Goal: Task Accomplishment & Management: Manage account settings

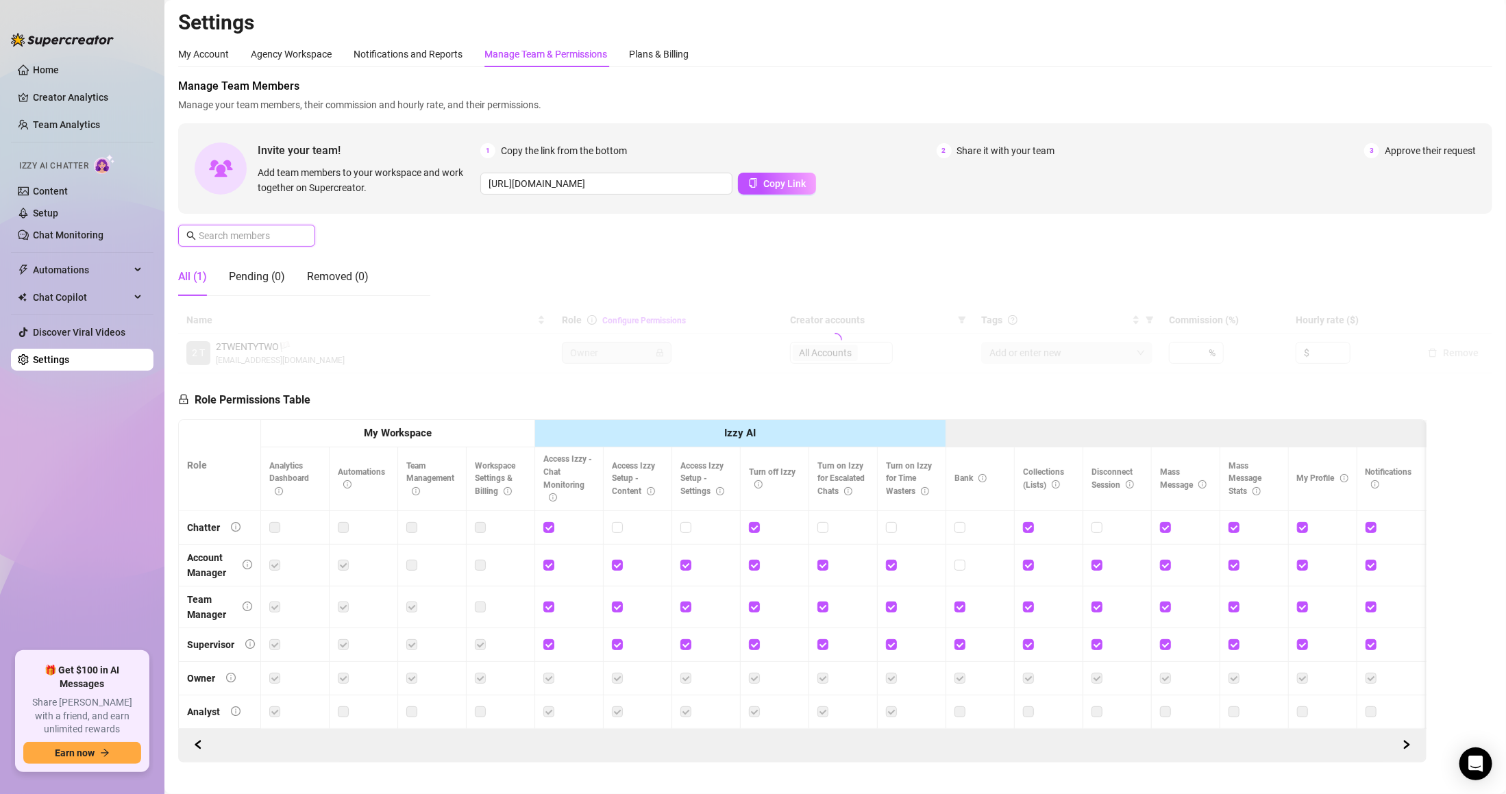
click at [260, 234] on input "text" at bounding box center [247, 235] width 97 height 15
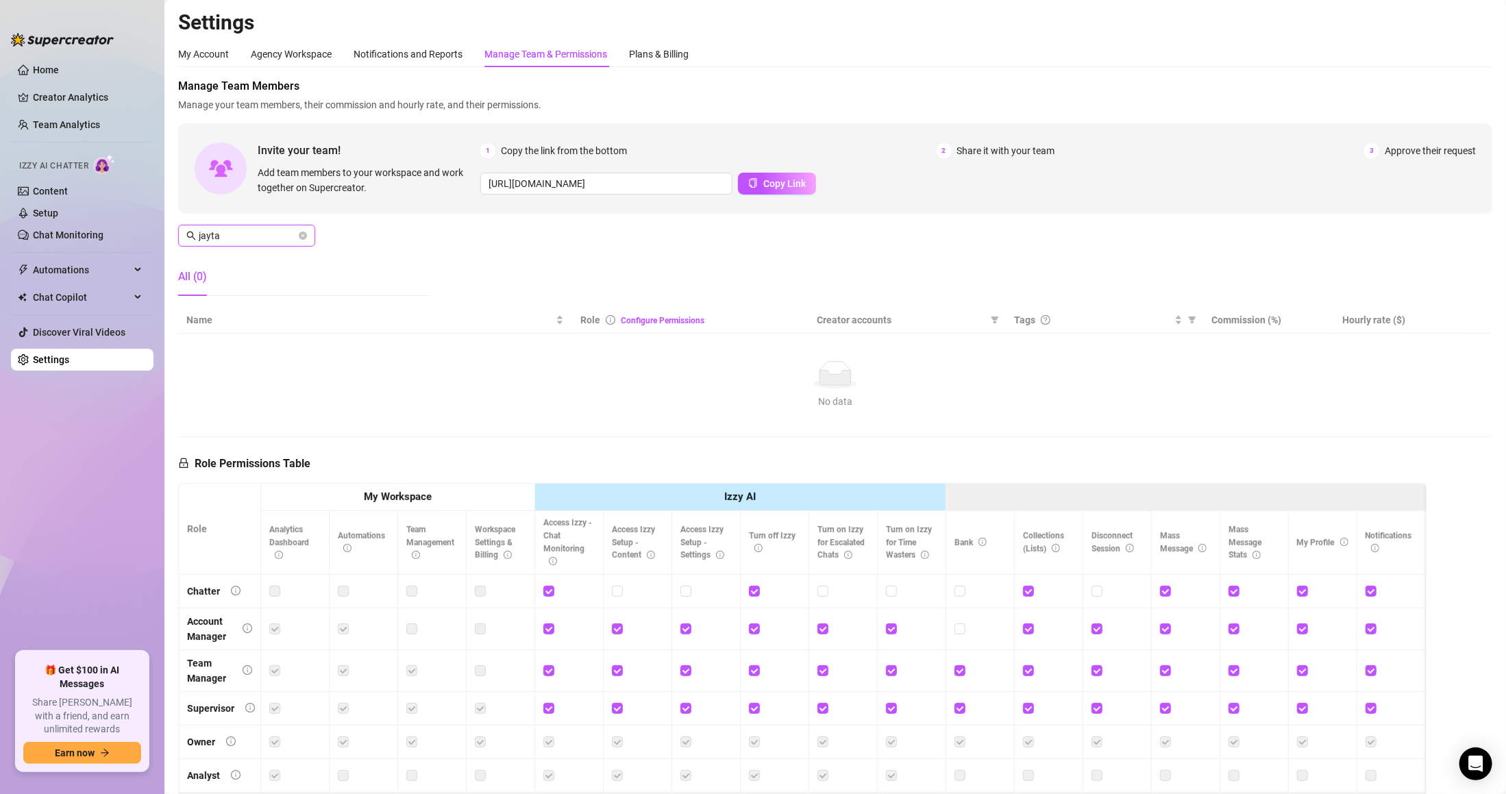
drag, startPoint x: 204, startPoint y: 233, endPoint x: 225, endPoint y: 235, distance: 20.7
click at [225, 235] on input "jayta" at bounding box center [247, 235] width 97 height 15
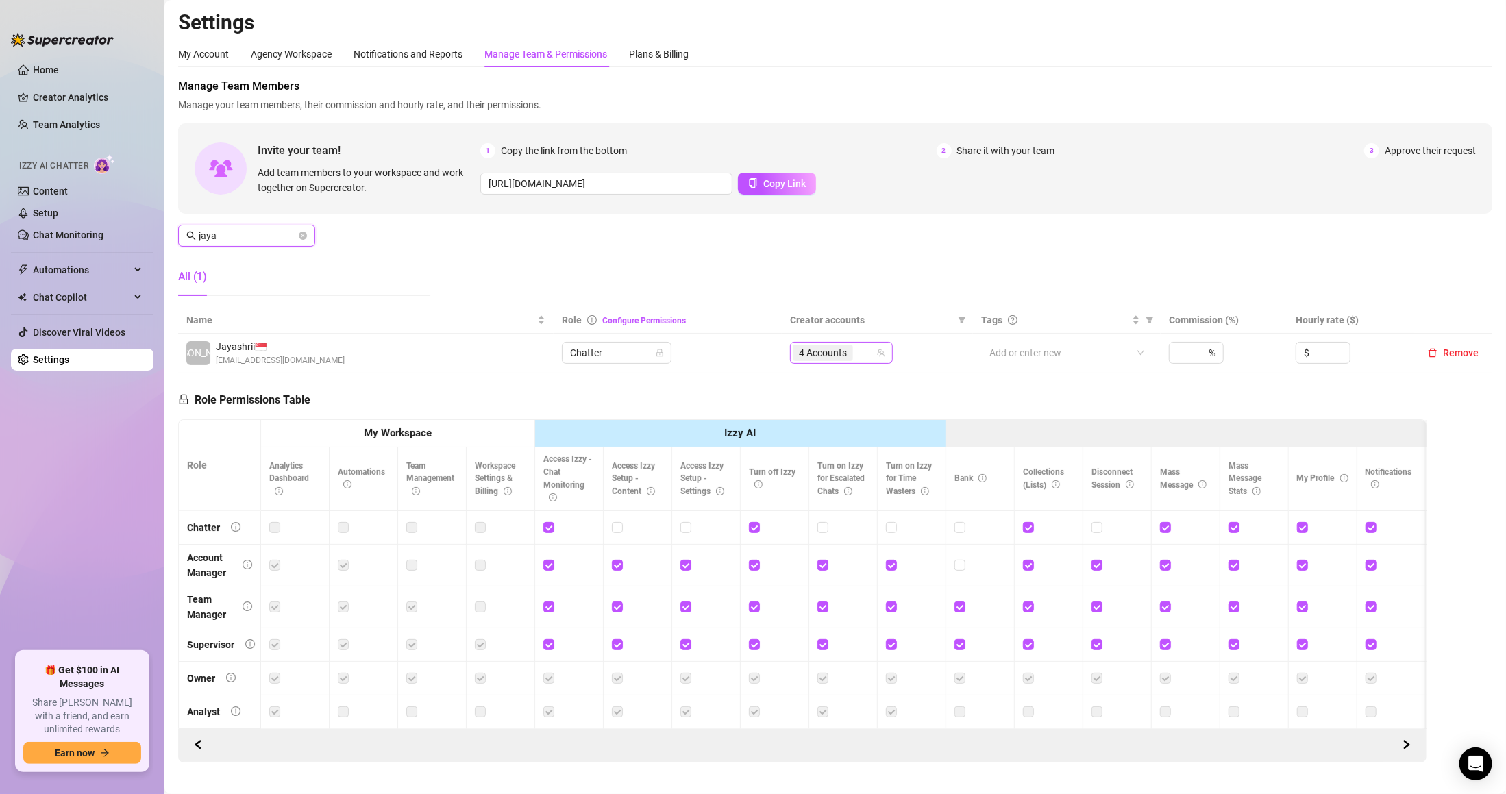
click at [865, 363] on div "4 Accounts" at bounding box center [841, 353] width 103 height 22
type input "jaya"
click at [864, 366] on td "4 Accounts" at bounding box center [877, 354] width 191 height 40
click at [857, 360] on div "4 Accounts" at bounding box center [834, 352] width 83 height 19
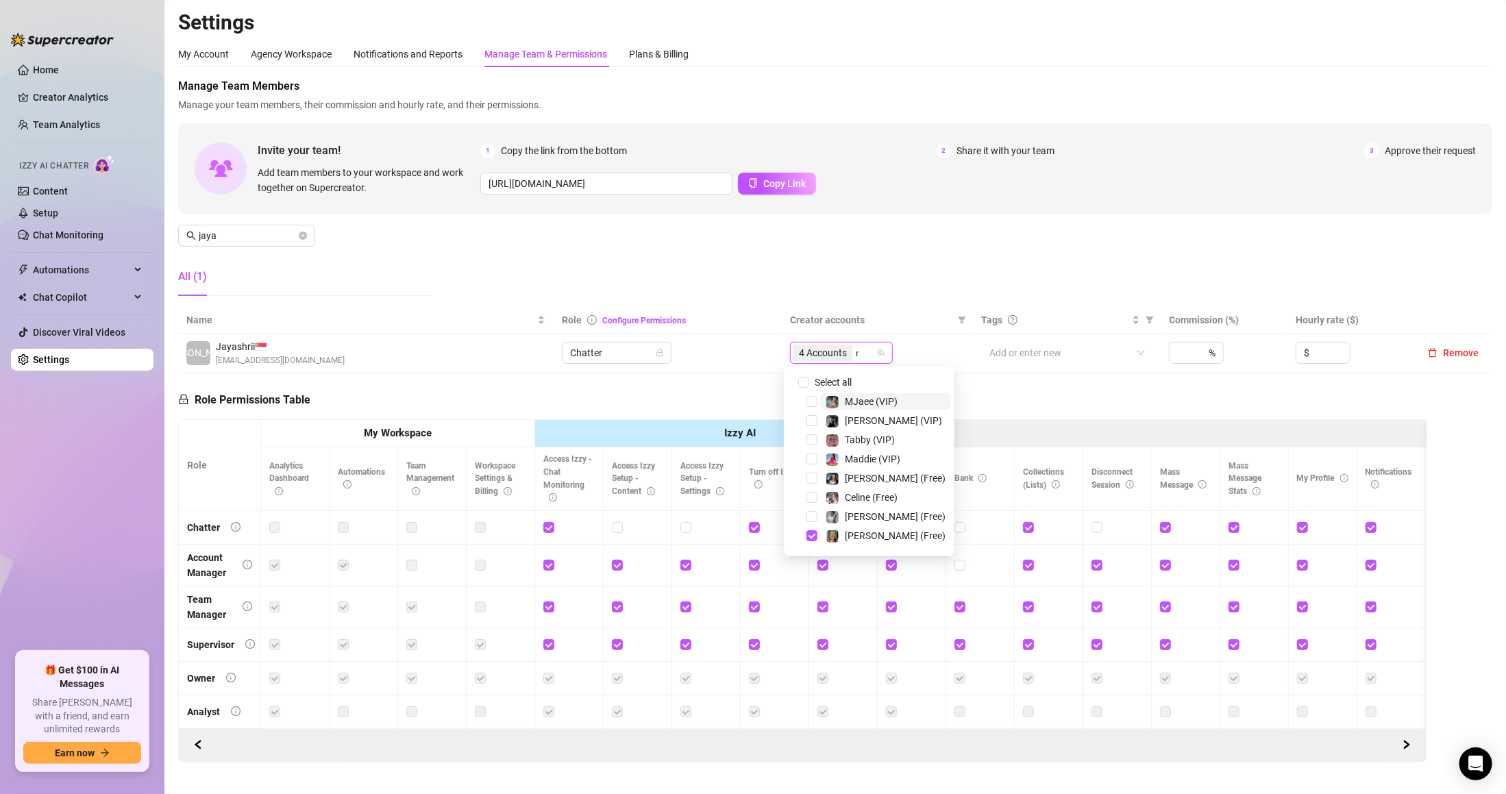
type input "mj"
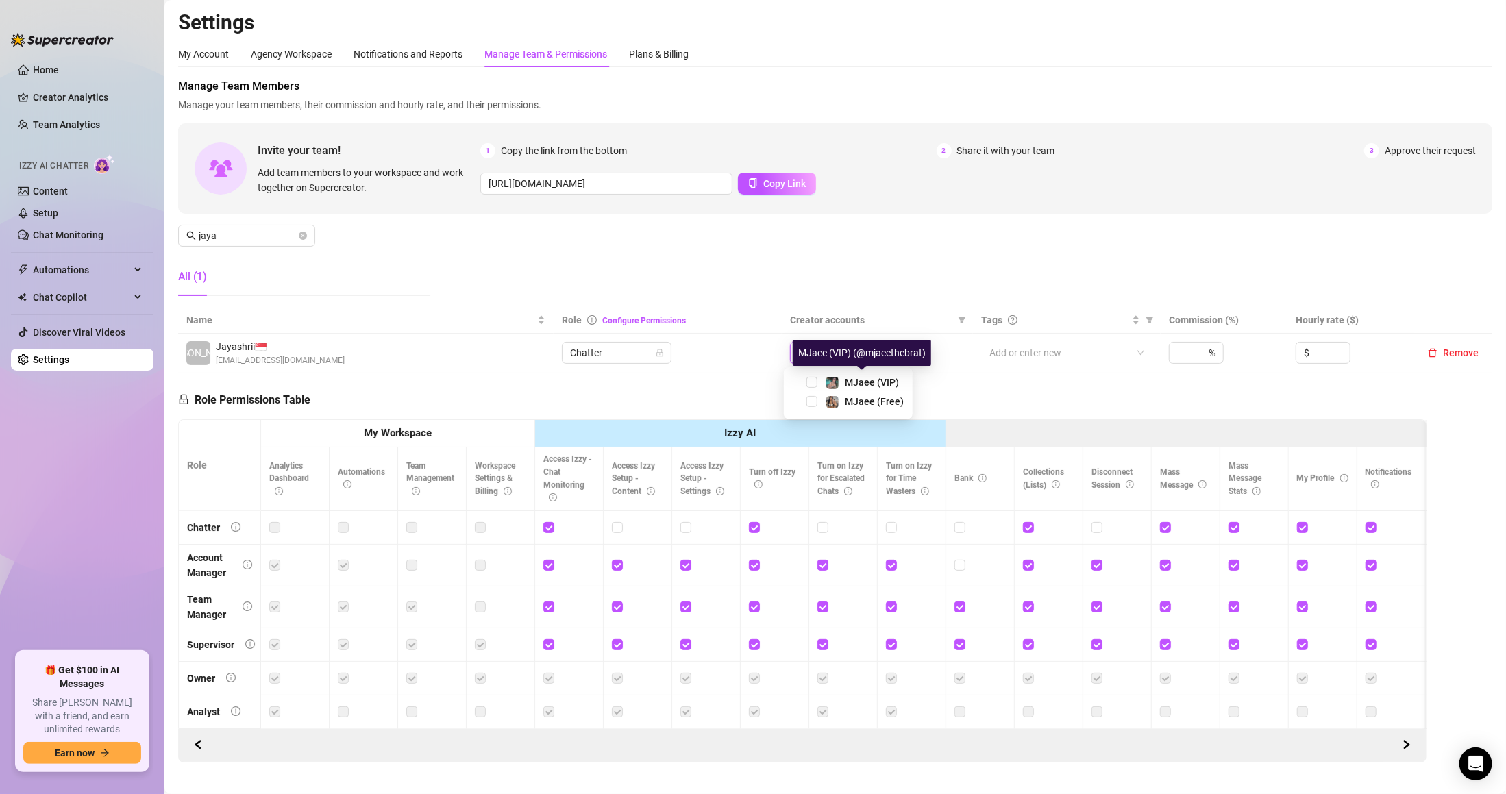
click at [829, 340] on div "MJaee (VIP) (@mjaeethebrat)" at bounding box center [862, 353] width 138 height 26
click at [823, 356] on div "MJaee (VIP) (@mjaeethebrat)" at bounding box center [862, 353] width 138 height 26
click at [837, 350] on span "4 Accounts" at bounding box center [823, 352] width 48 height 15
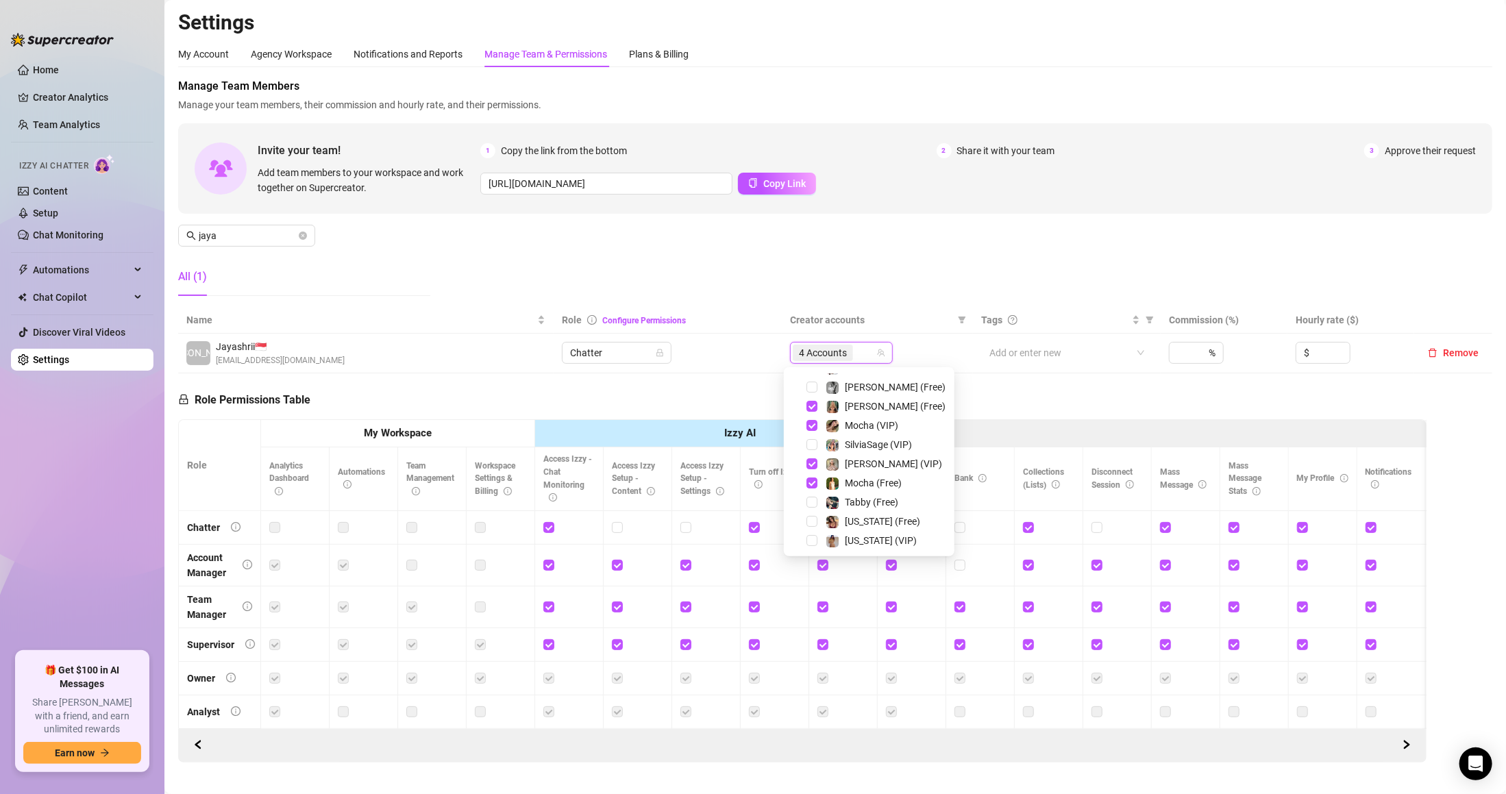
scroll to position [137, 0]
click at [881, 476] on span "Mocha (Free)" at bounding box center [873, 475] width 57 height 11
type input "m"
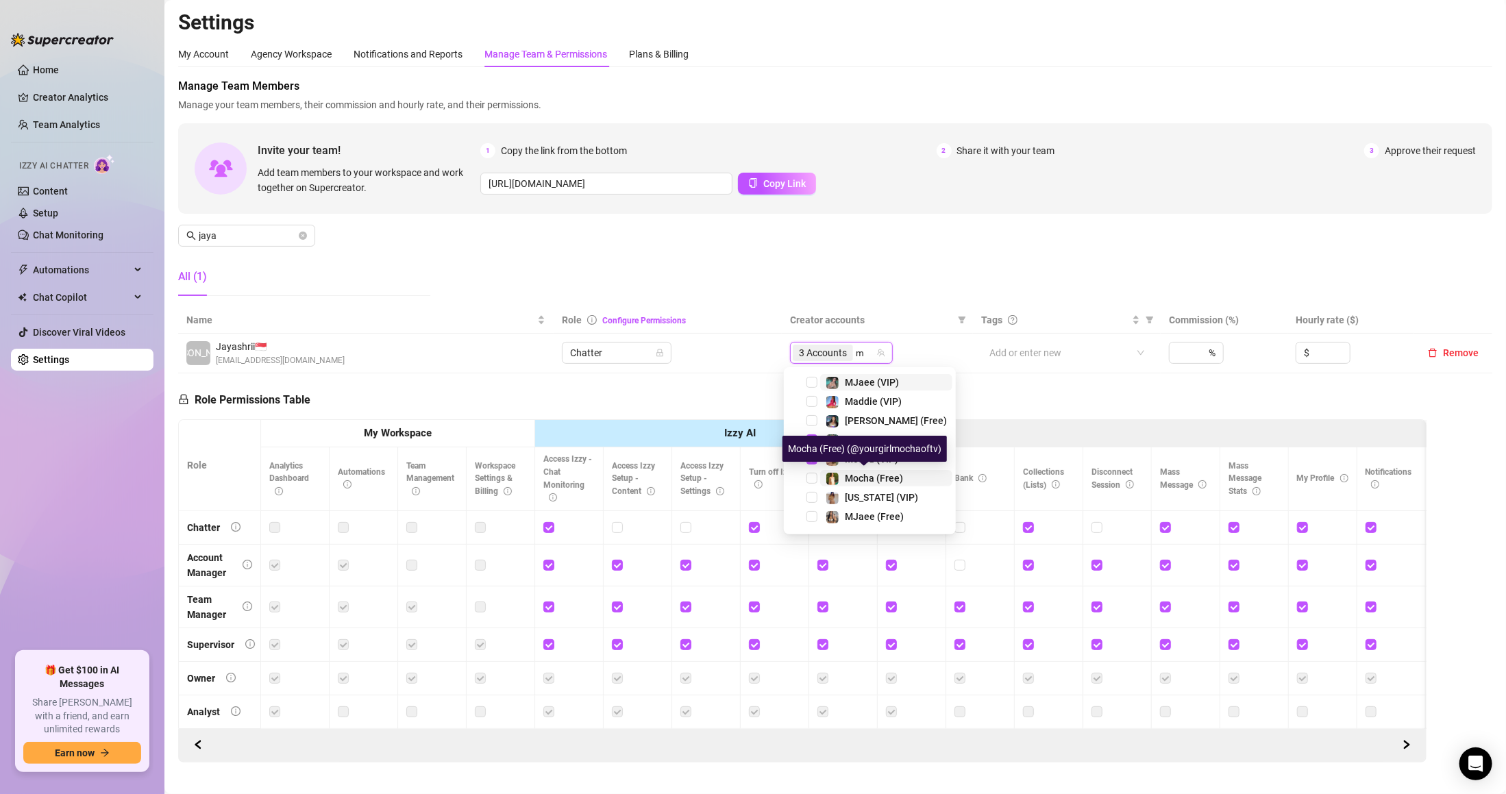
scroll to position [0, 0]
click at [877, 458] on span "Mocha (VIP)" at bounding box center [871, 459] width 53 height 11
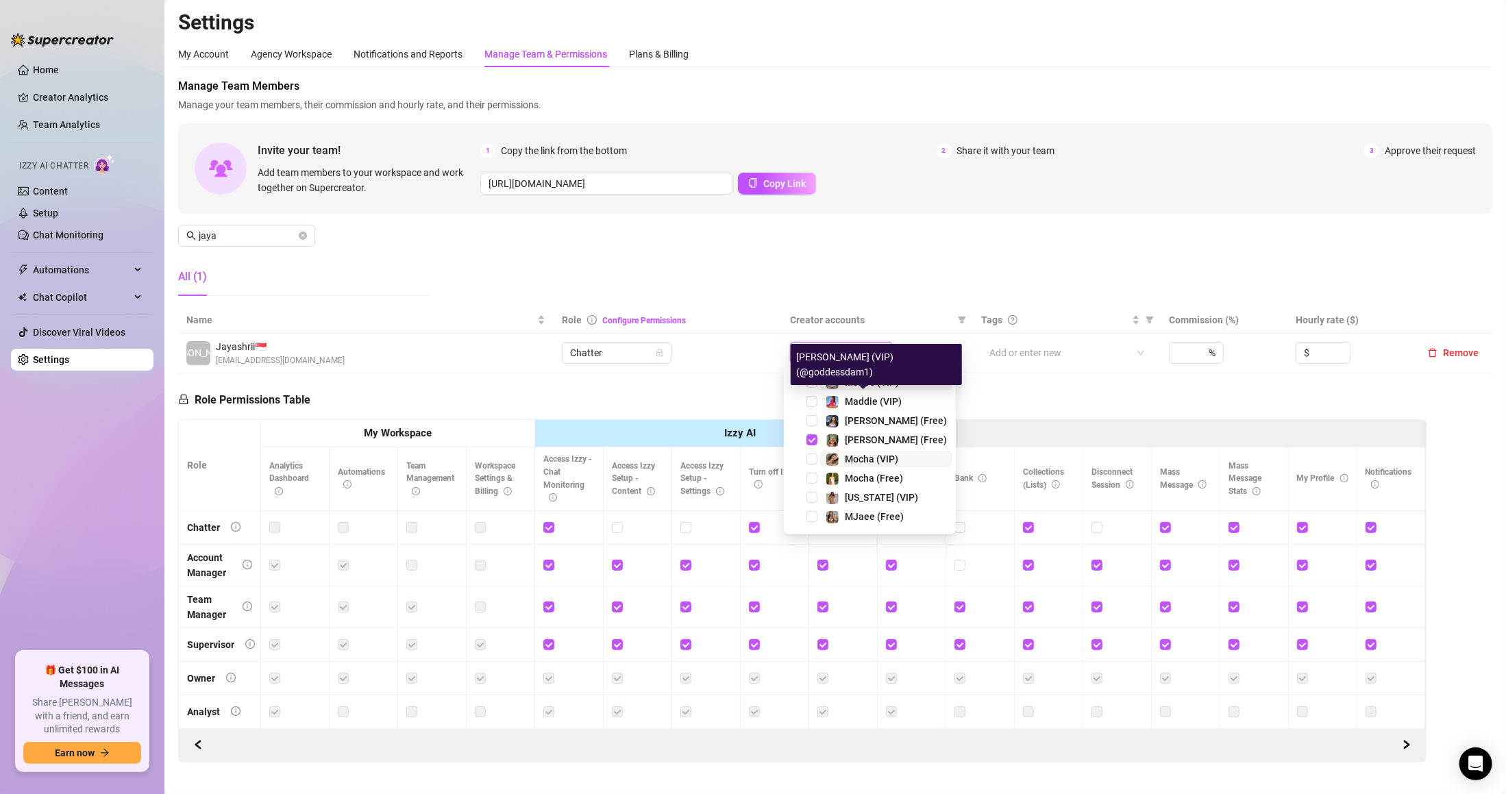
type input "mj"
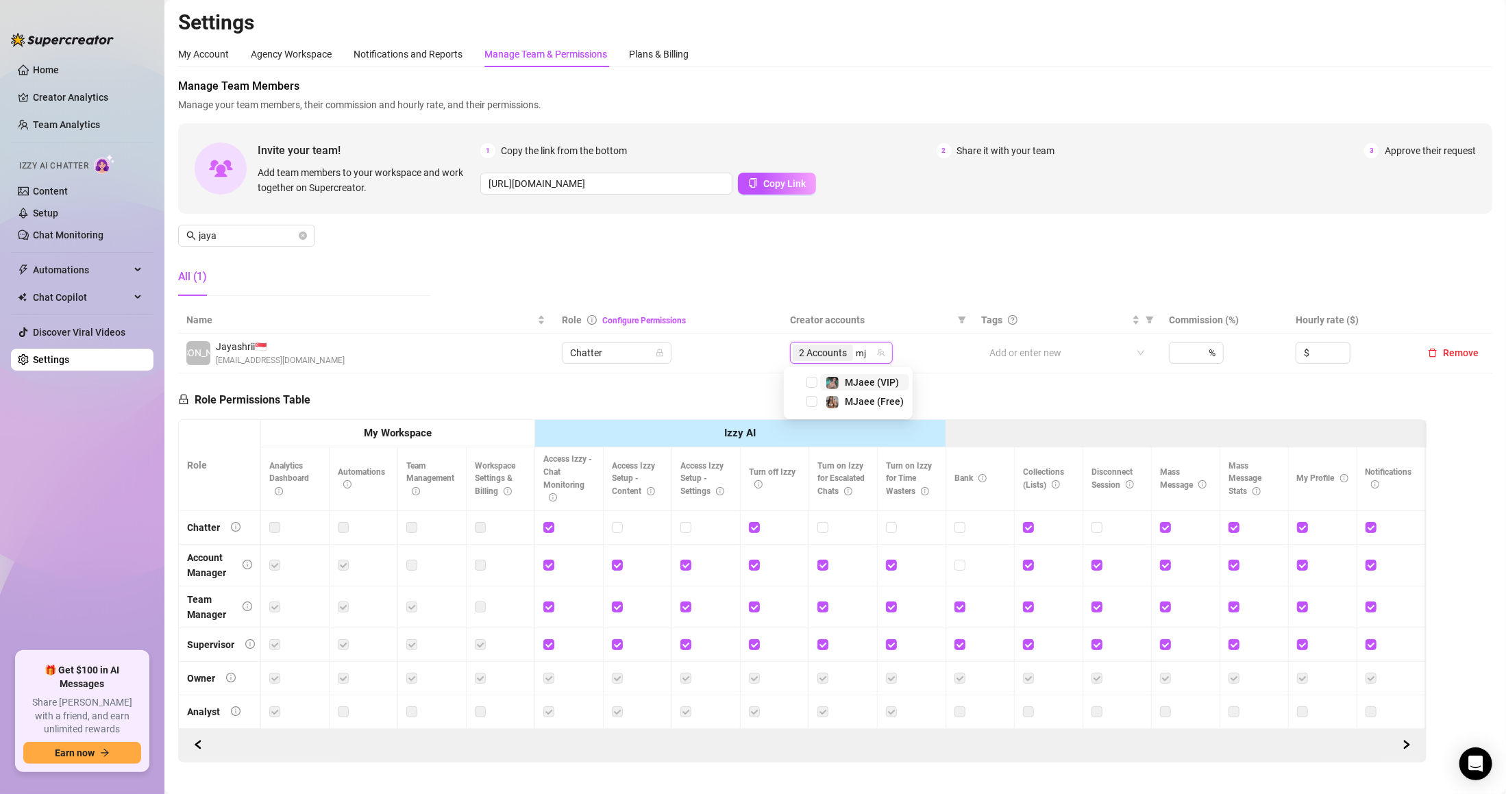
click at [879, 387] on span "MJaee (VIP)" at bounding box center [872, 382] width 54 height 11
type input "mj"
click at [873, 401] on span "MJaee (Free)" at bounding box center [874, 401] width 59 height 11
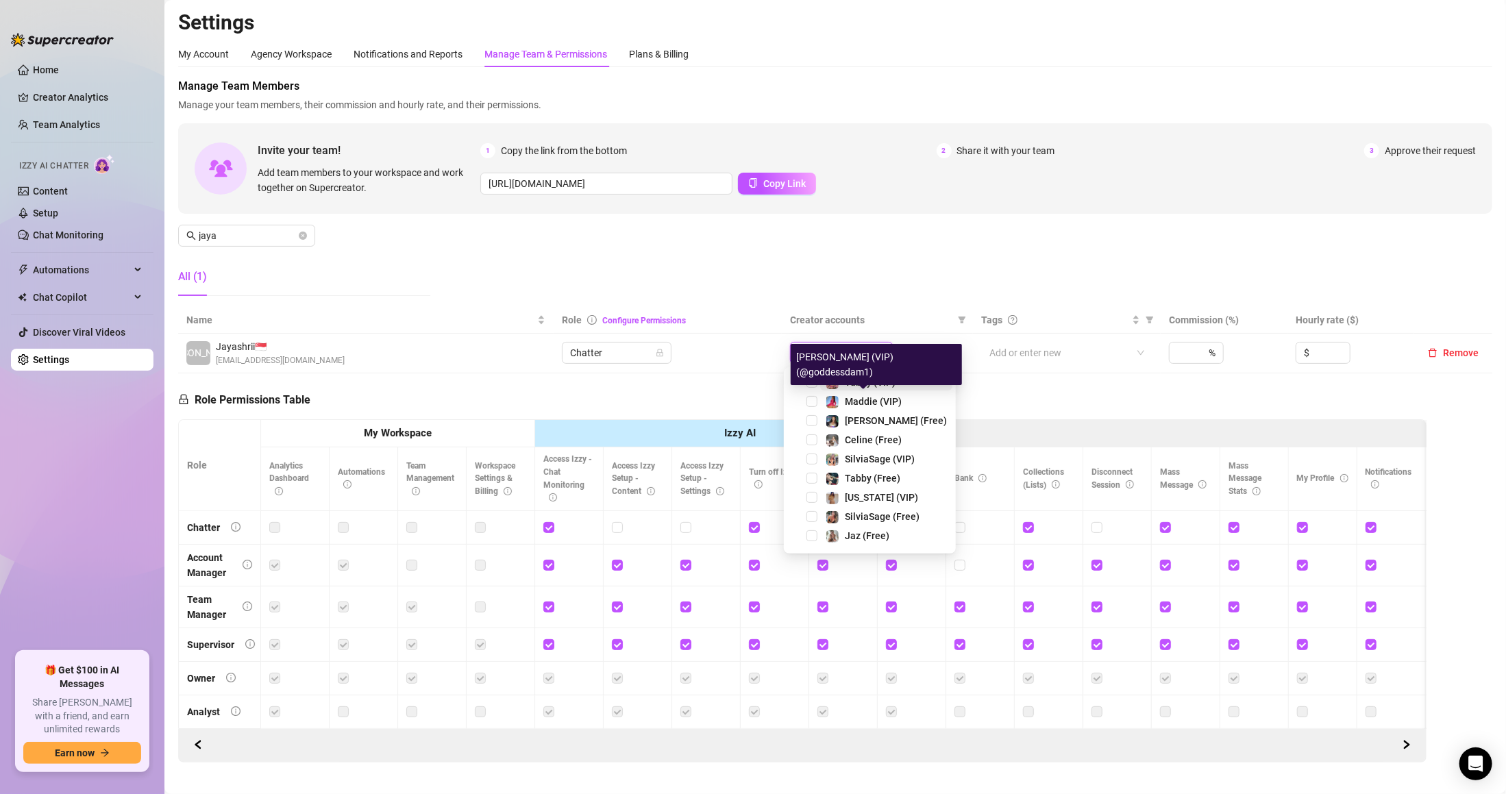
type input "si"
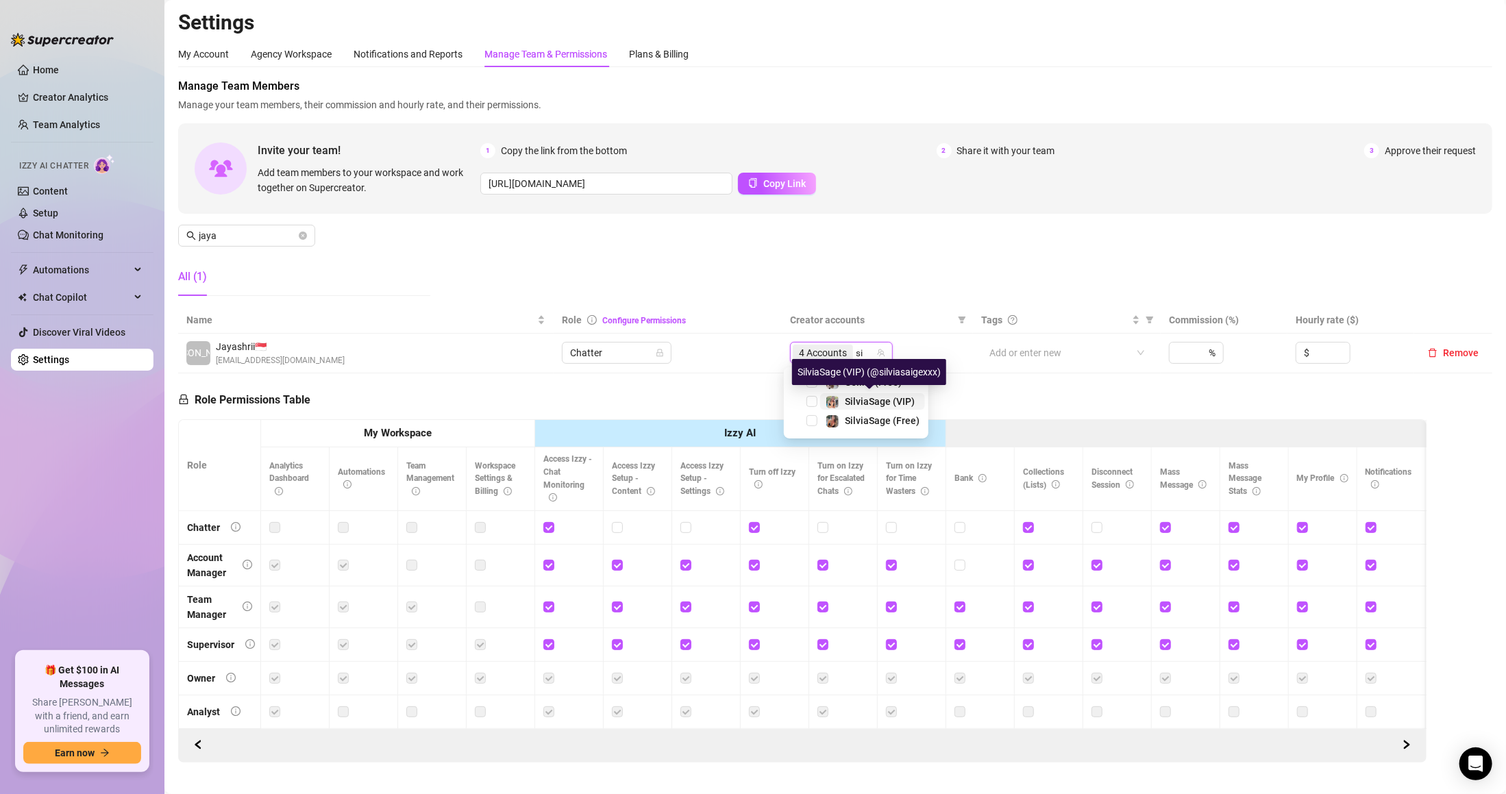
click at [874, 403] on span "SilviaSage (VIP)" at bounding box center [880, 401] width 70 height 11
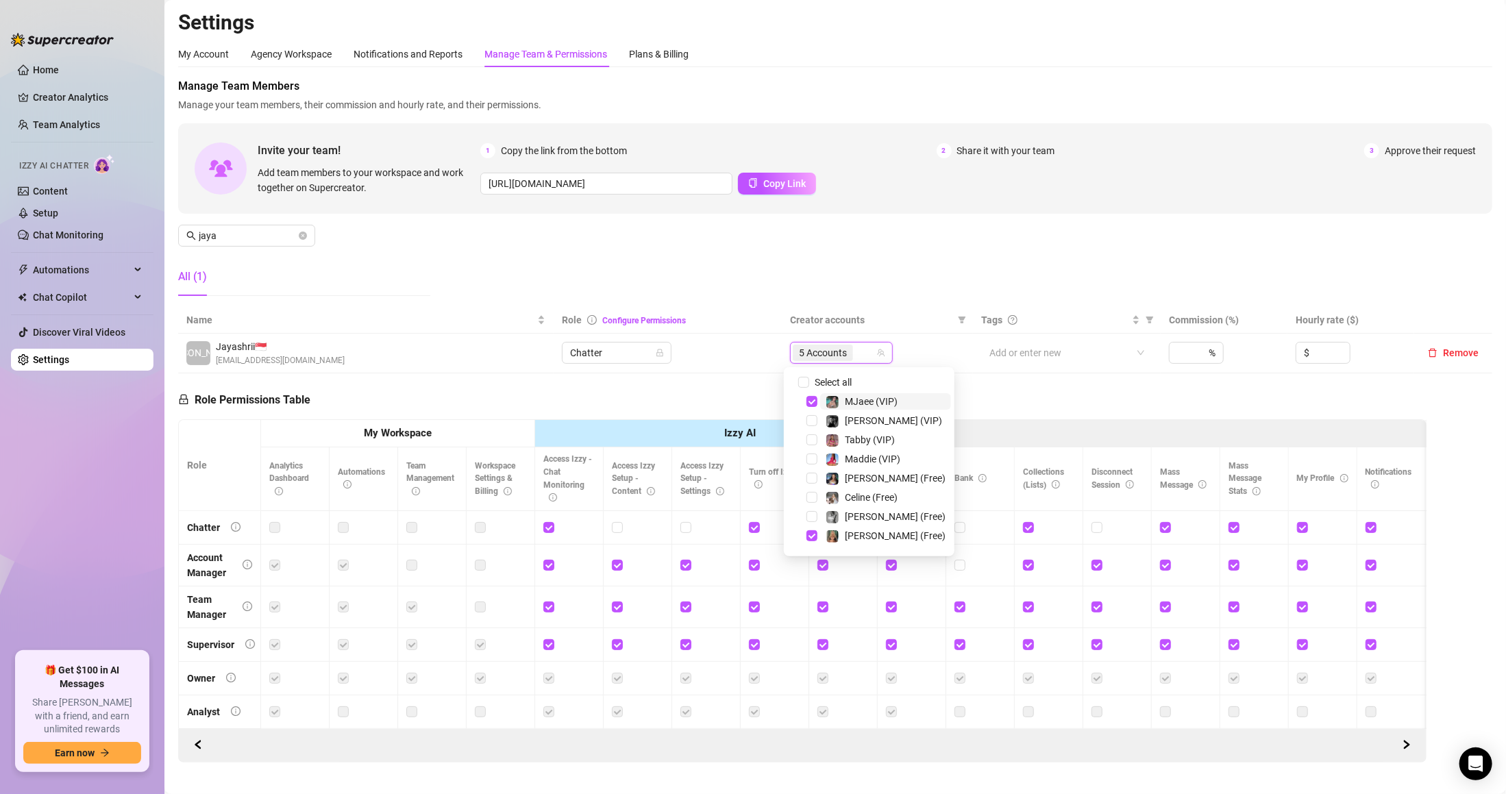
type input "a"
type input "si"
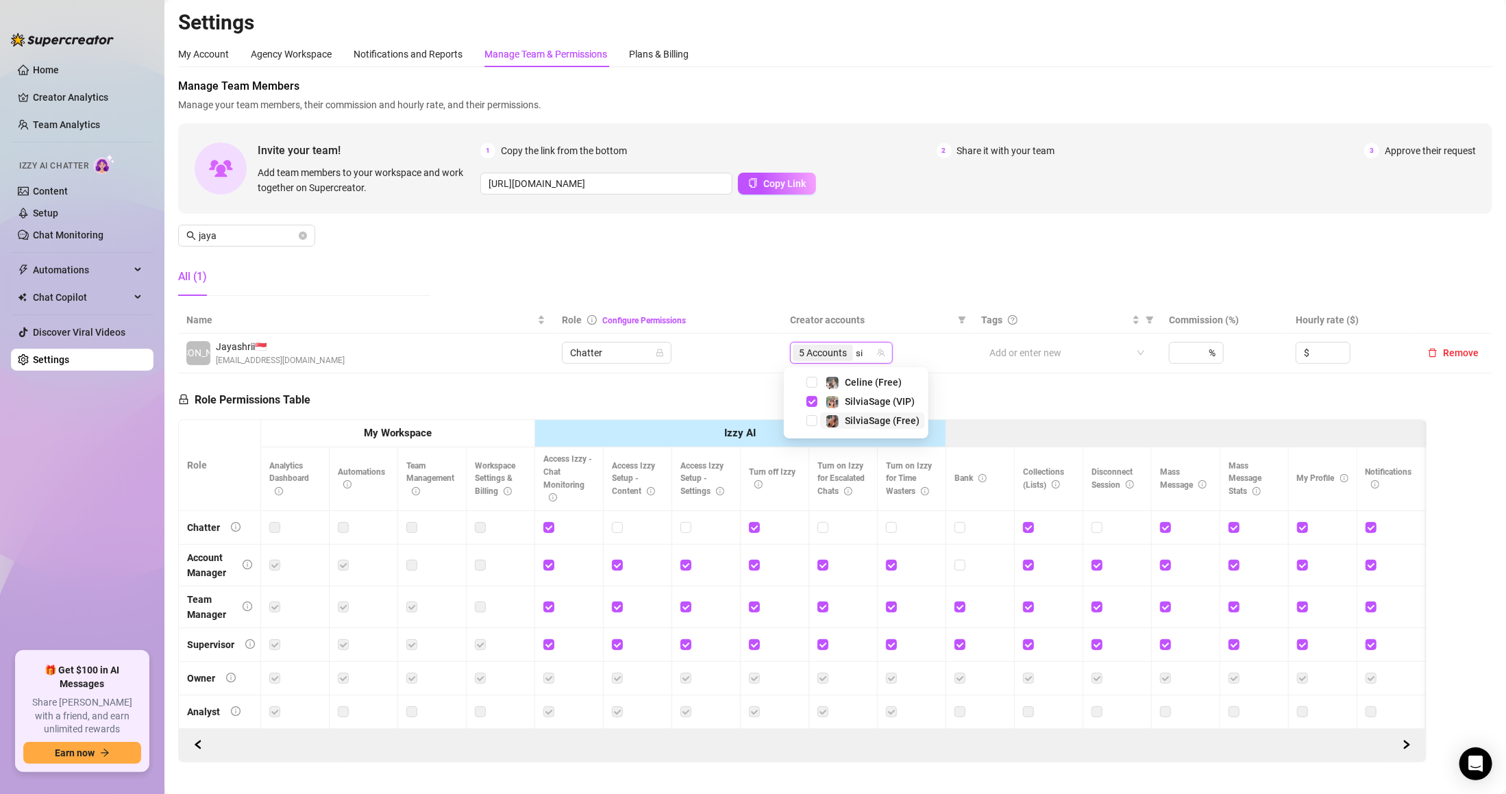
click at [862, 421] on span "SilviaSage (Free)" at bounding box center [882, 420] width 75 height 11
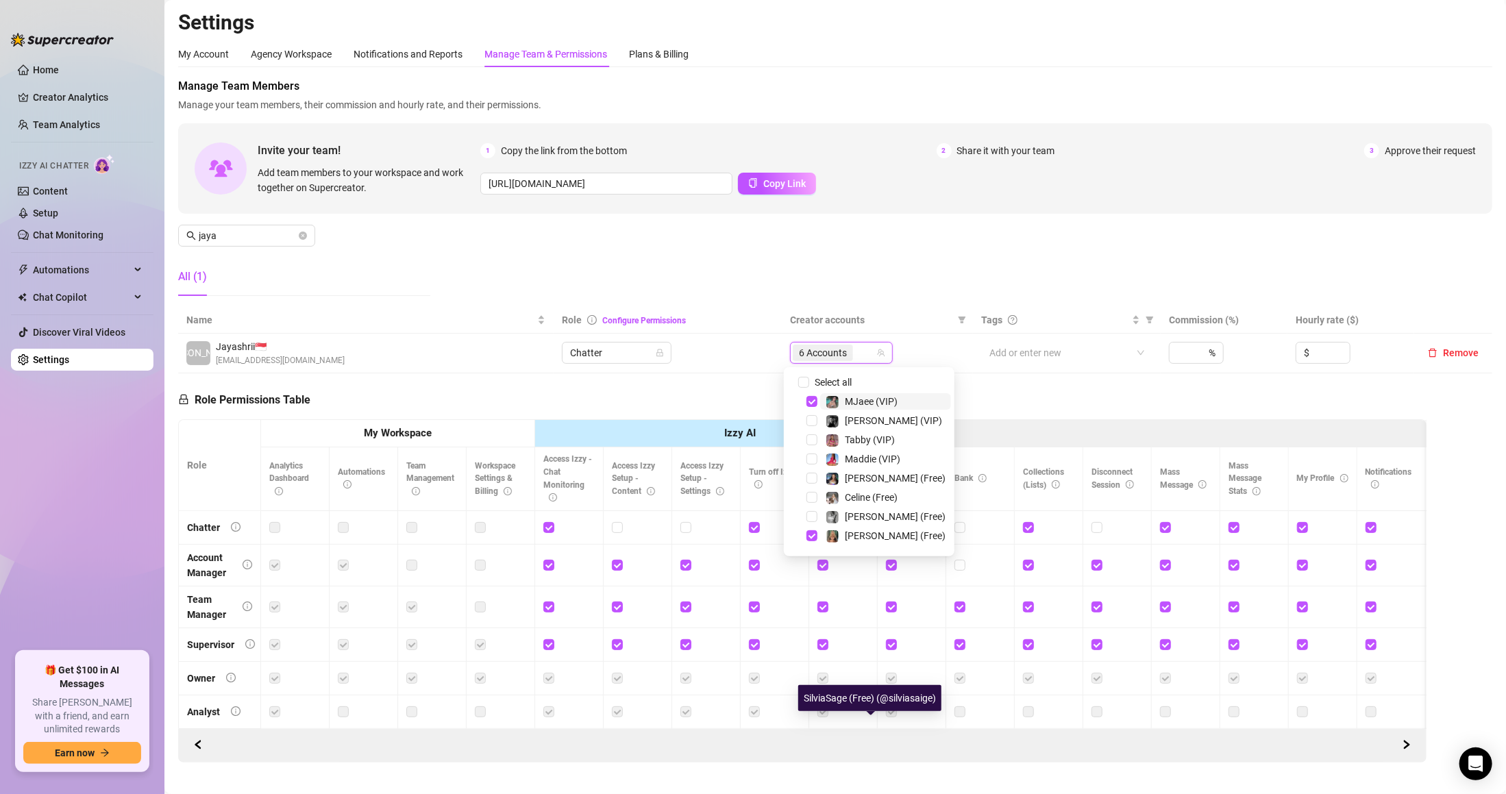
click at [890, 273] on div "Manage Team Members Manage your team members, their commission and hourly rate,…" at bounding box center [835, 192] width 1314 height 229
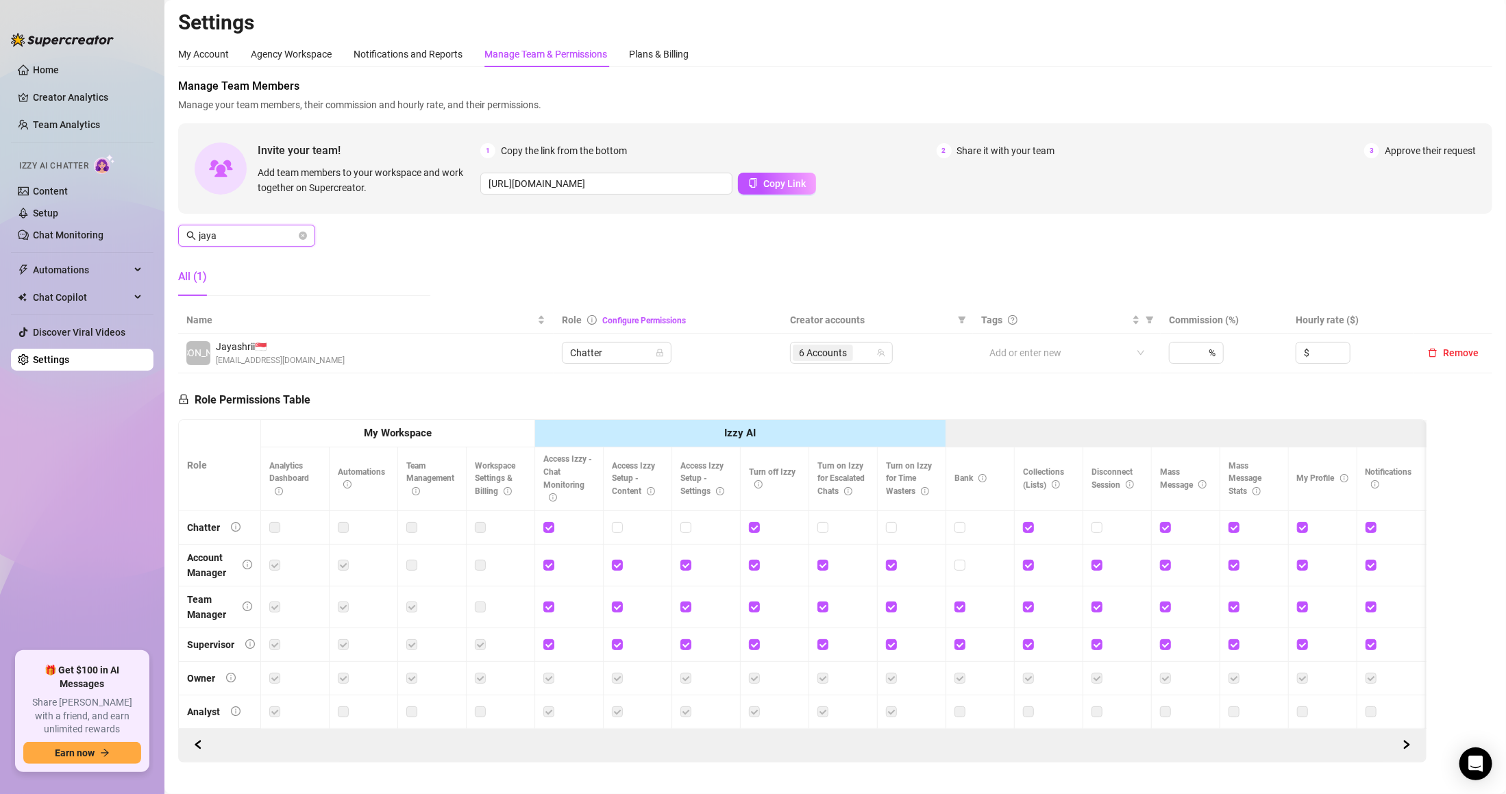
click at [273, 239] on input "jaya" at bounding box center [247, 235] width 97 height 15
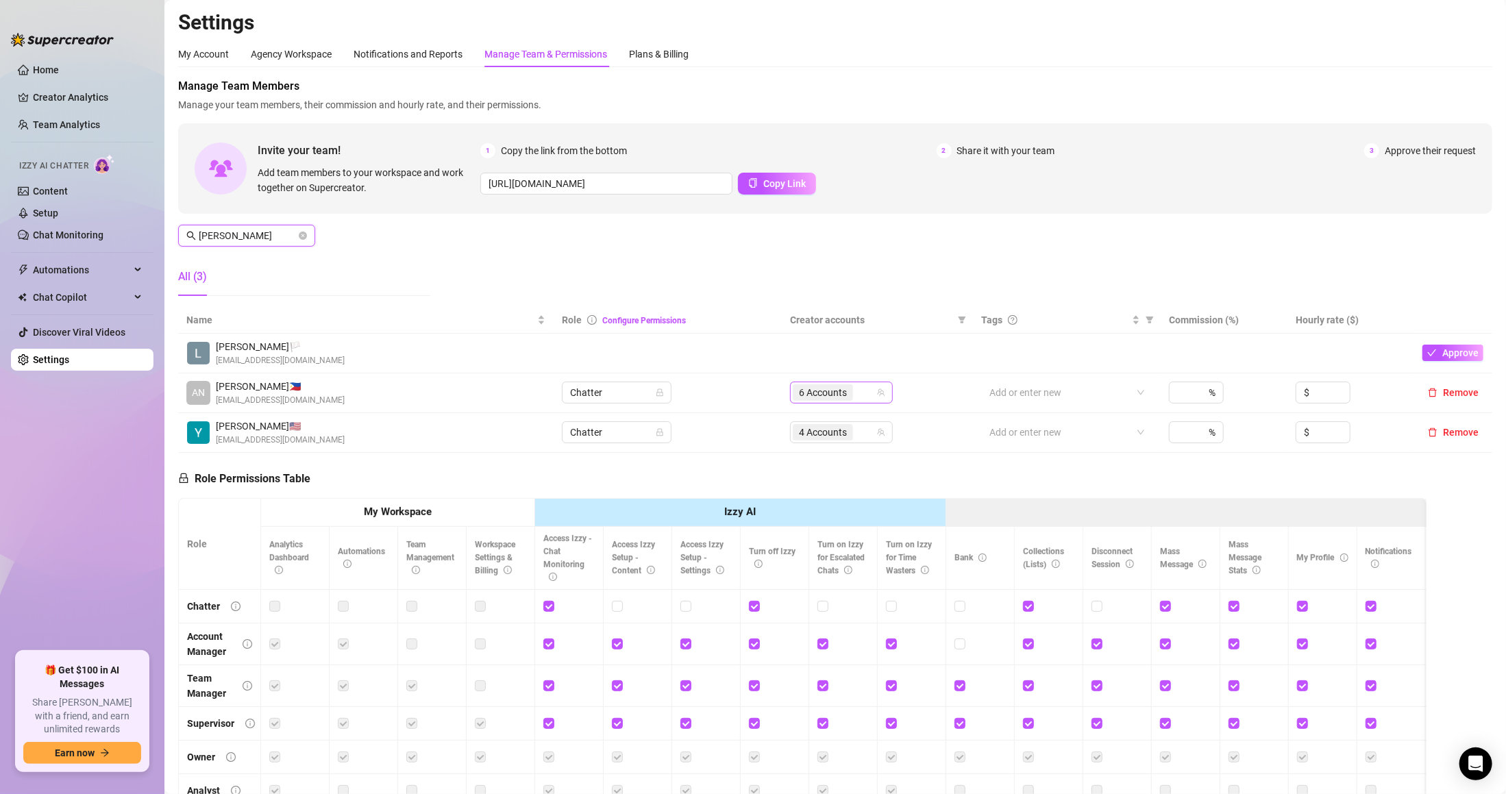
click at [815, 396] on span "6 Accounts" at bounding box center [823, 392] width 48 height 15
type input "[PERSON_NAME]"
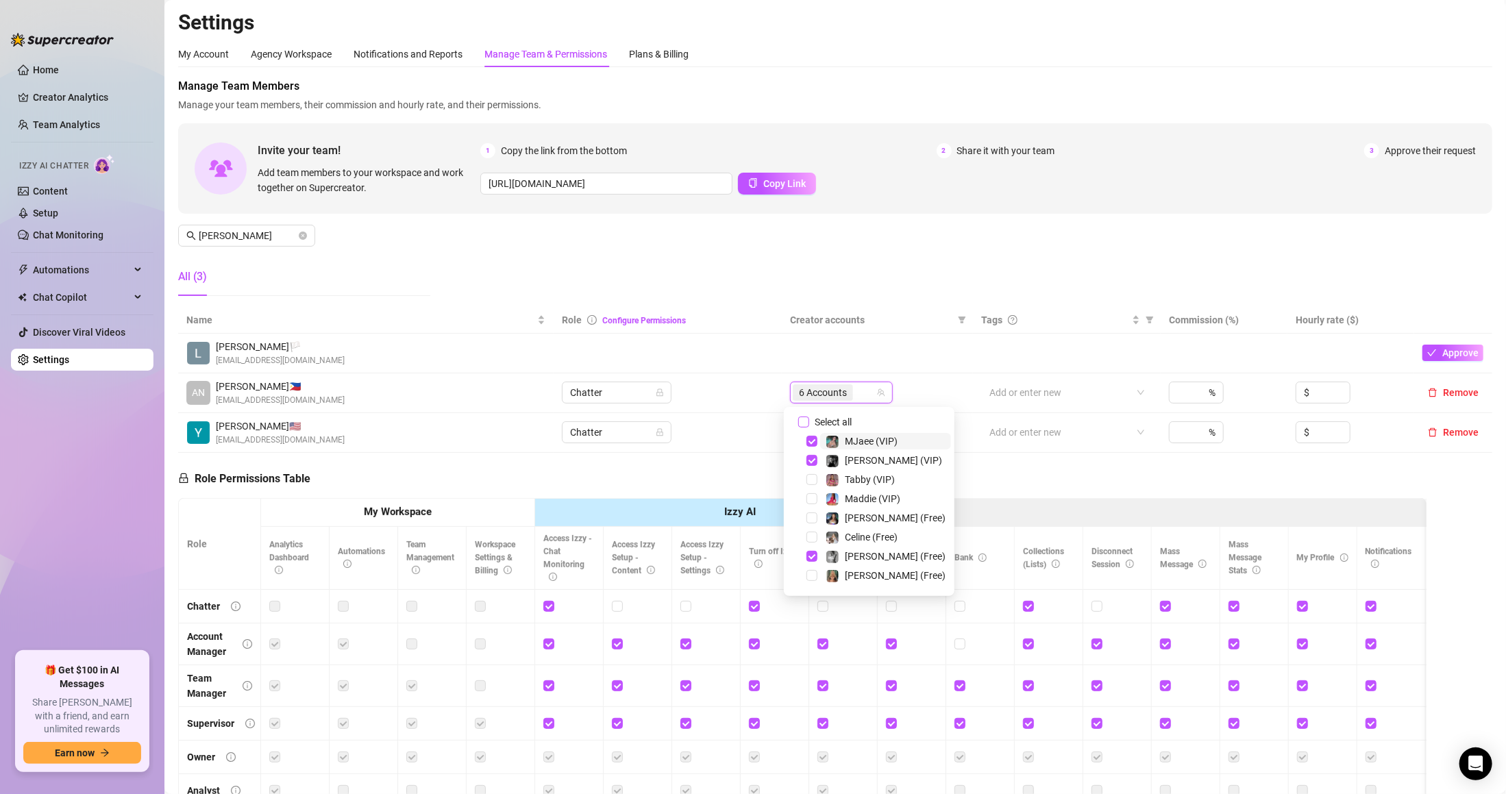
click at [828, 416] on span "Select all" at bounding box center [833, 422] width 48 height 15
click at [809, 417] on input "Select all" at bounding box center [803, 422] width 11 height 11
click at [828, 416] on span "Select all" at bounding box center [833, 422] width 48 height 15
click at [809, 417] on input "Select all" at bounding box center [803, 422] width 11 height 11
checkbox input "false"
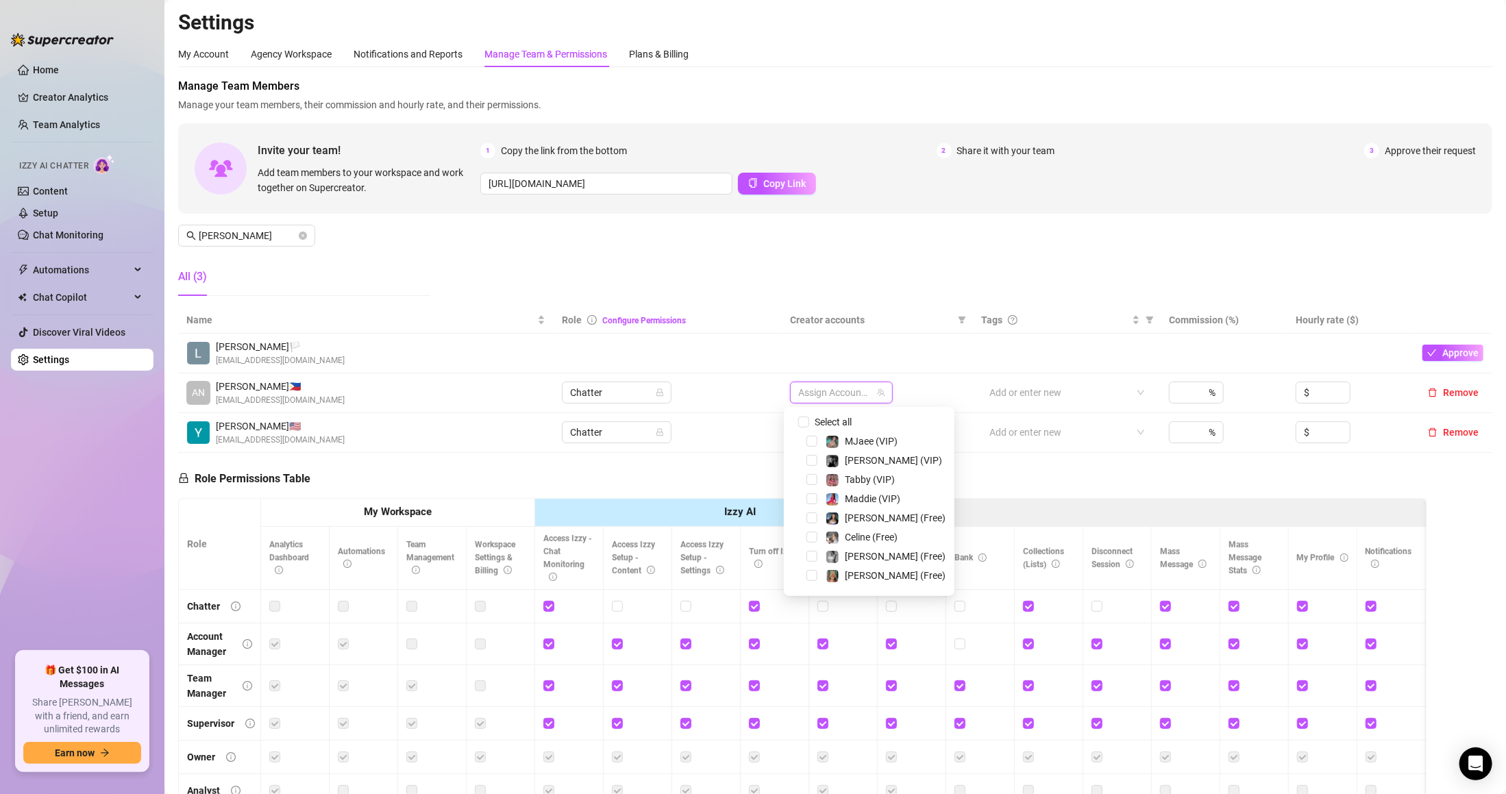
click at [839, 393] on div at bounding box center [834, 392] width 83 height 19
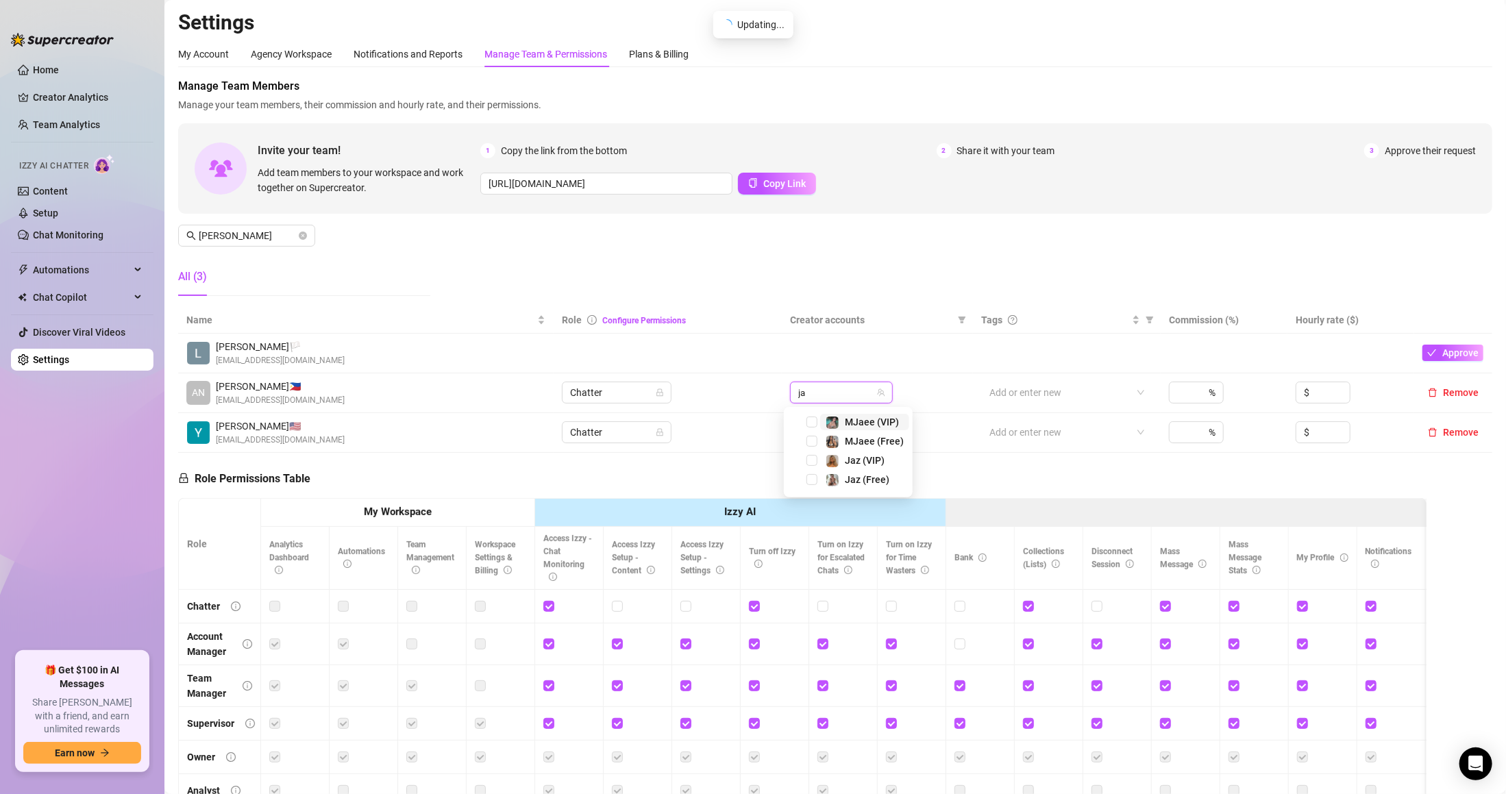
type input "jaz"
click at [860, 424] on span "Jaz (VIP)" at bounding box center [865, 422] width 40 height 11
type input "ja"
click at [868, 477] on span "Jaz (Free)" at bounding box center [867, 479] width 45 height 11
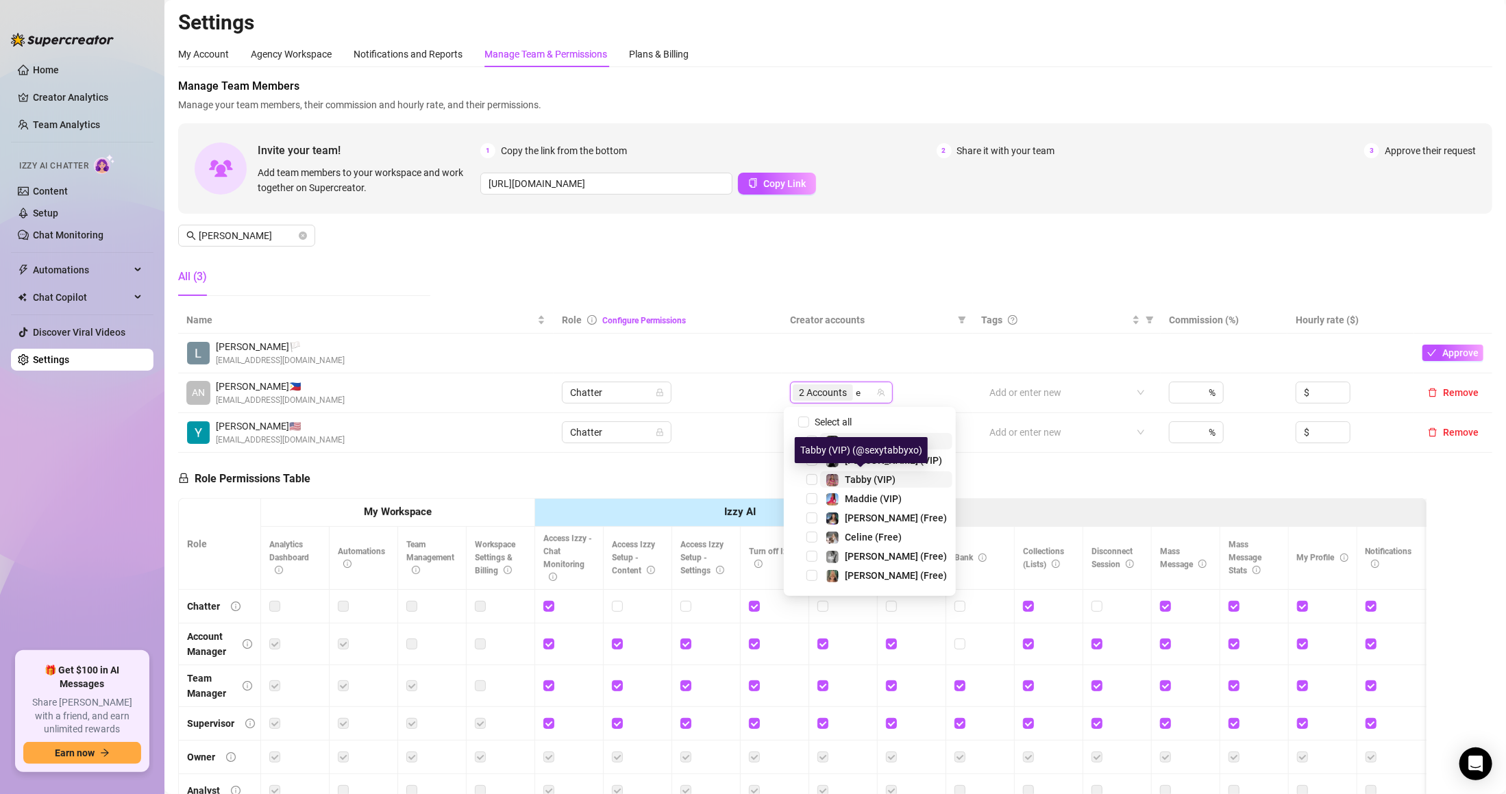
type input "el"
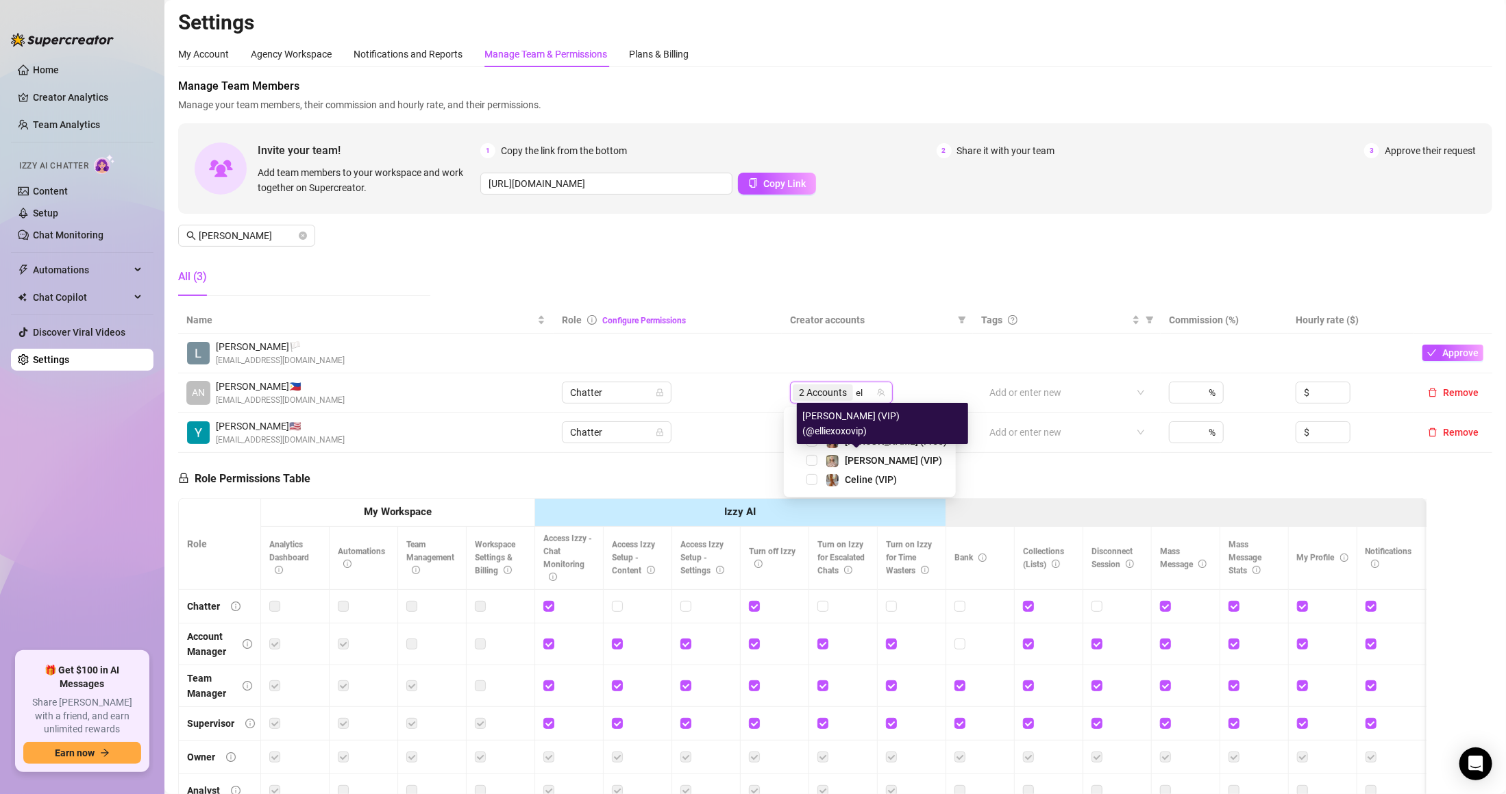
click at [865, 442] on div "[PERSON_NAME] (VIP) (@elliexoxovip)" at bounding box center [882, 423] width 171 height 41
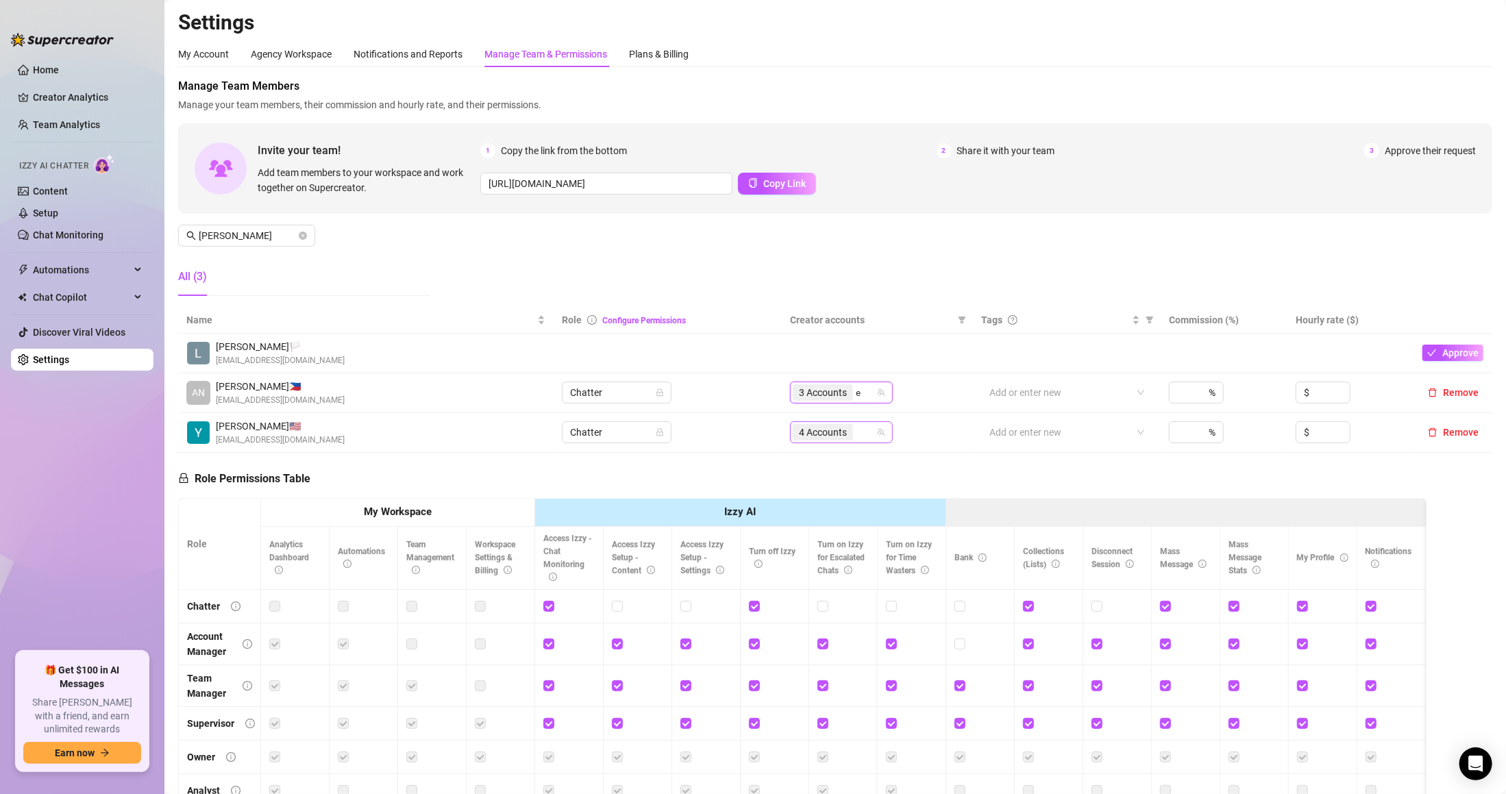
type input "el"
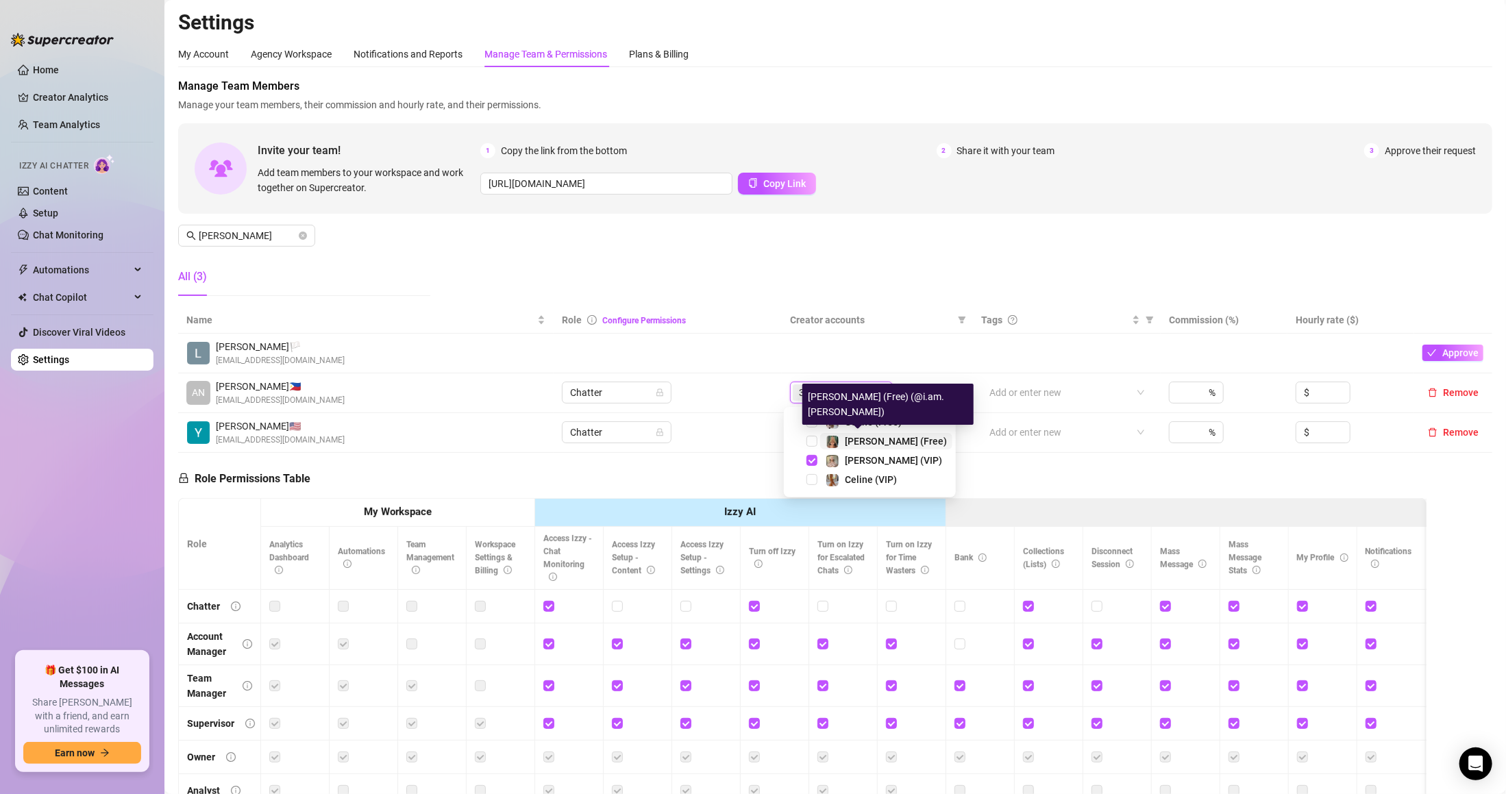
click at [861, 444] on span "[PERSON_NAME] (Free)" at bounding box center [896, 441] width 102 height 11
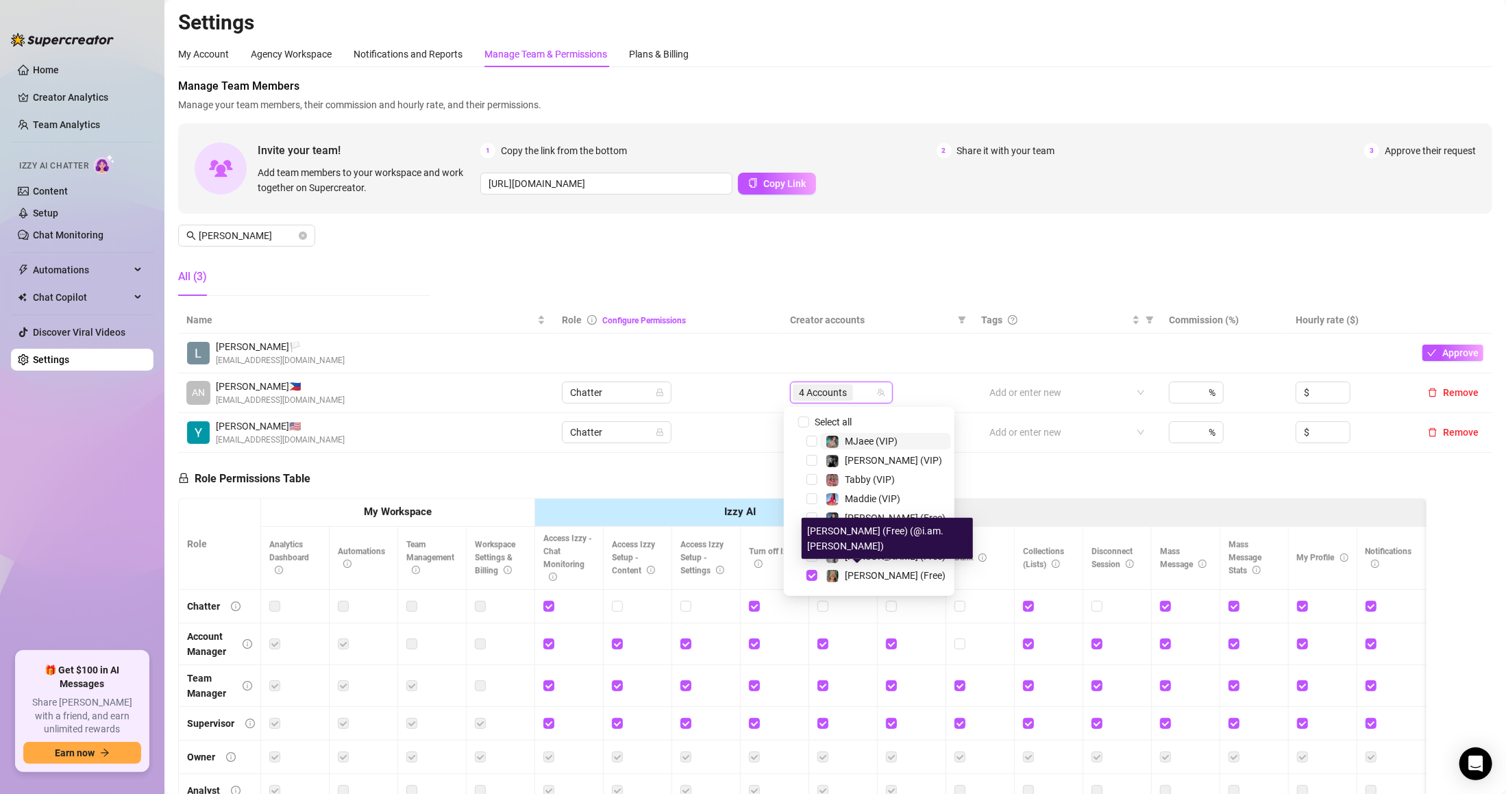
click at [816, 327] on span "Creator accounts" at bounding box center [871, 319] width 162 height 15
